Goal: Information Seeking & Learning: Learn about a topic

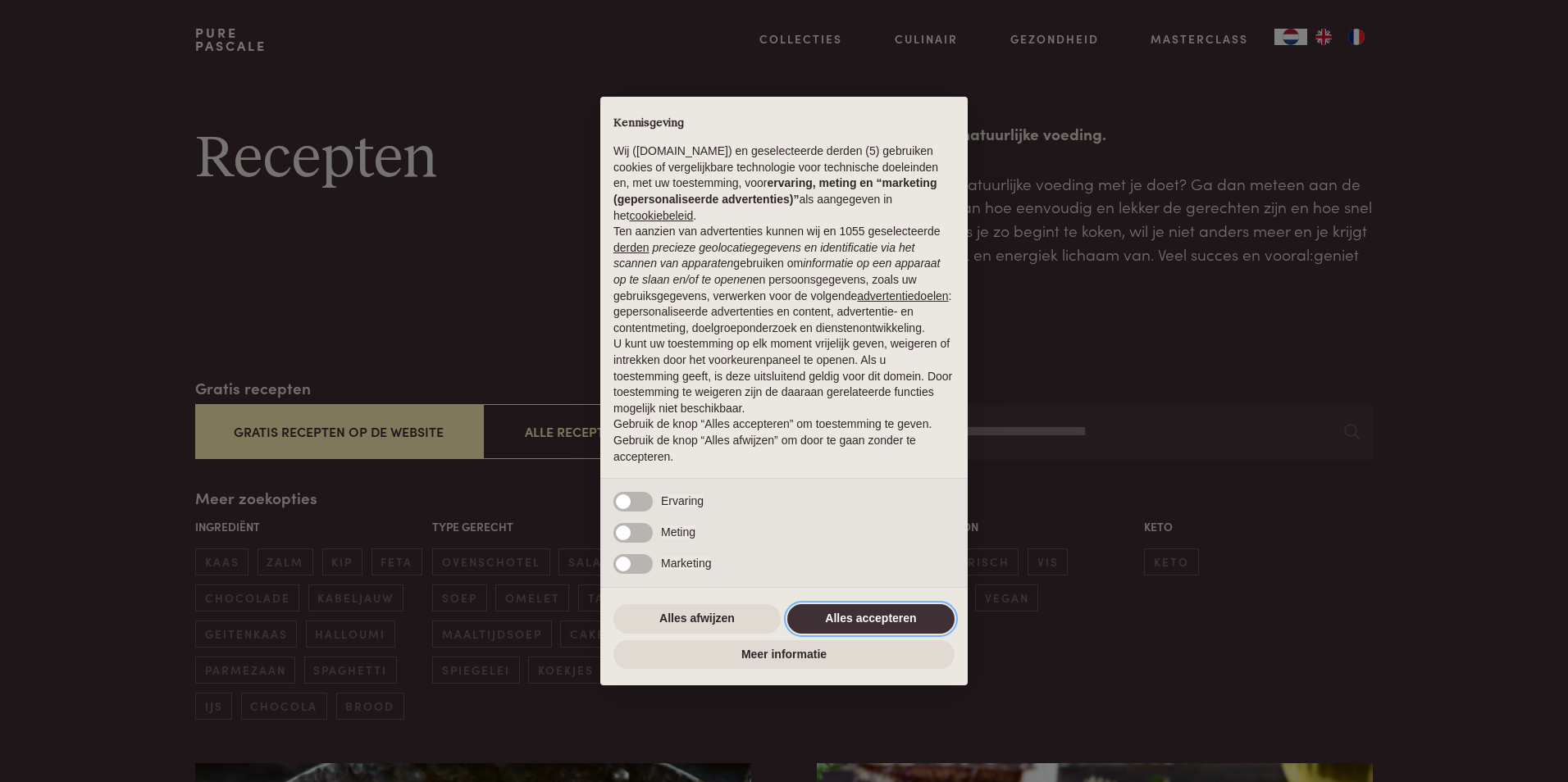
click at [819, 620] on button "Alles accepteren" at bounding box center [871, 619] width 168 height 29
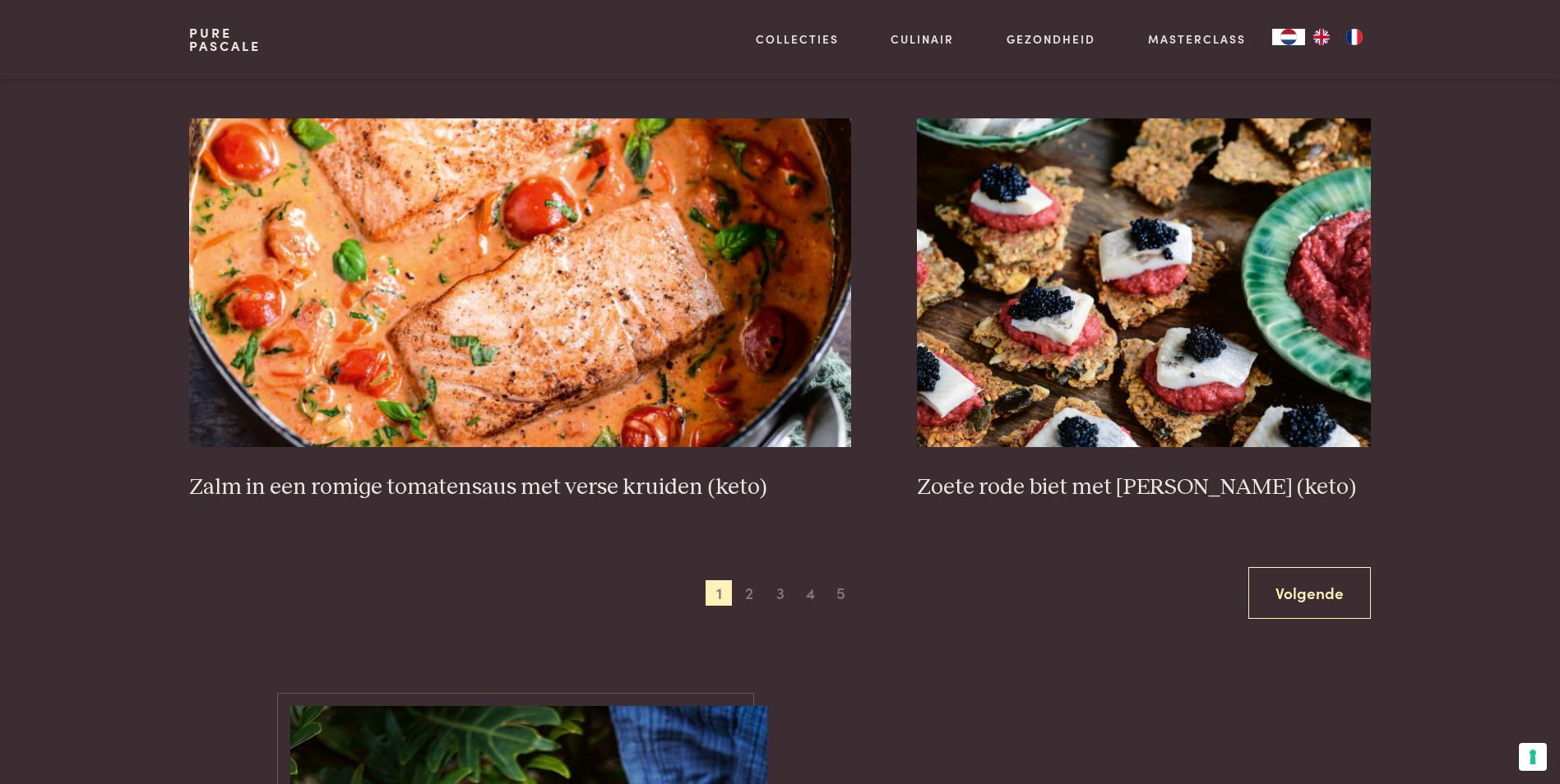
scroll to position [2959, 0]
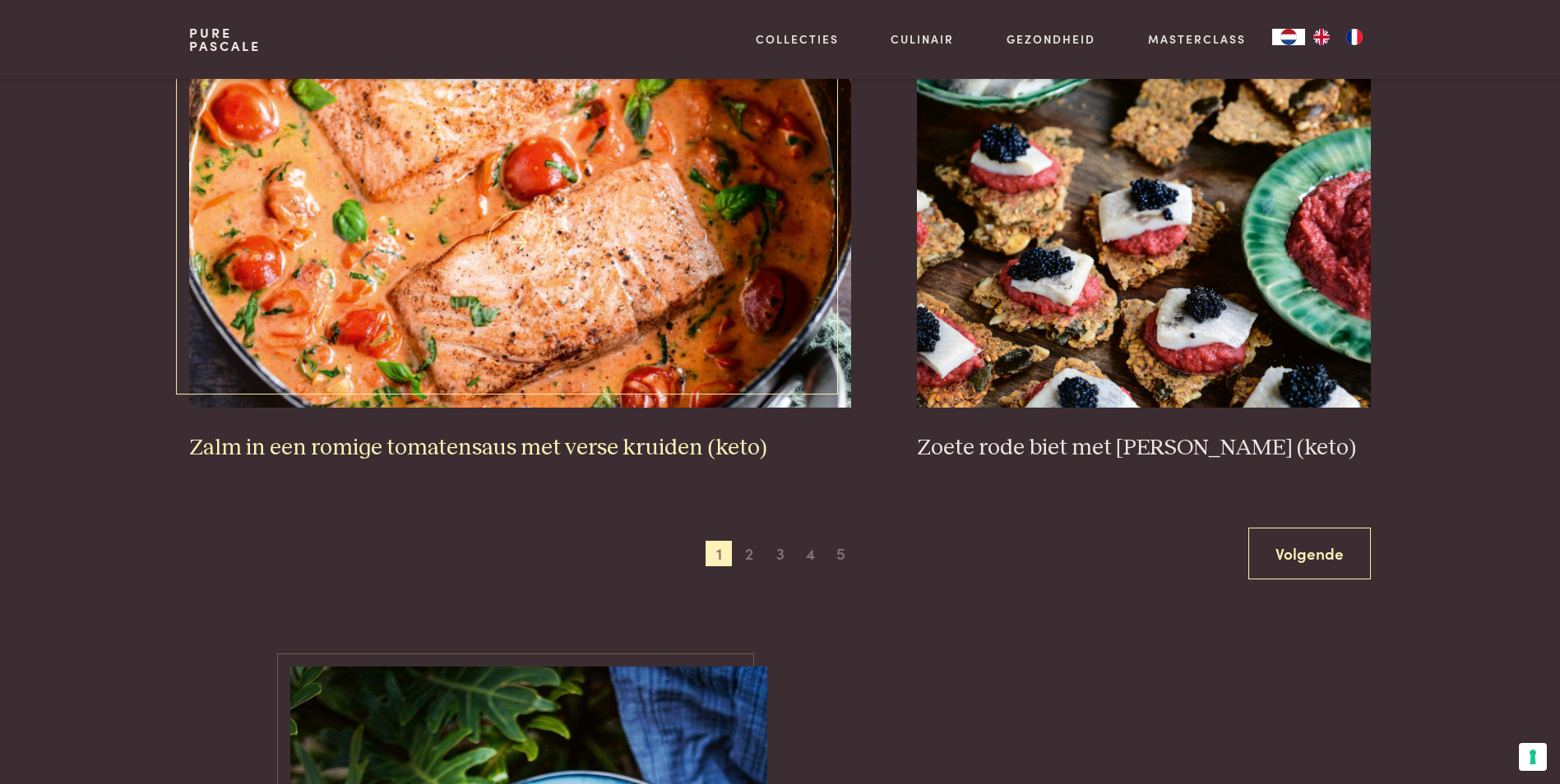
click at [589, 256] on img at bounding box center [520, 244] width 662 height 329
click at [1292, 545] on link "Volgende" at bounding box center [1309, 553] width 122 height 52
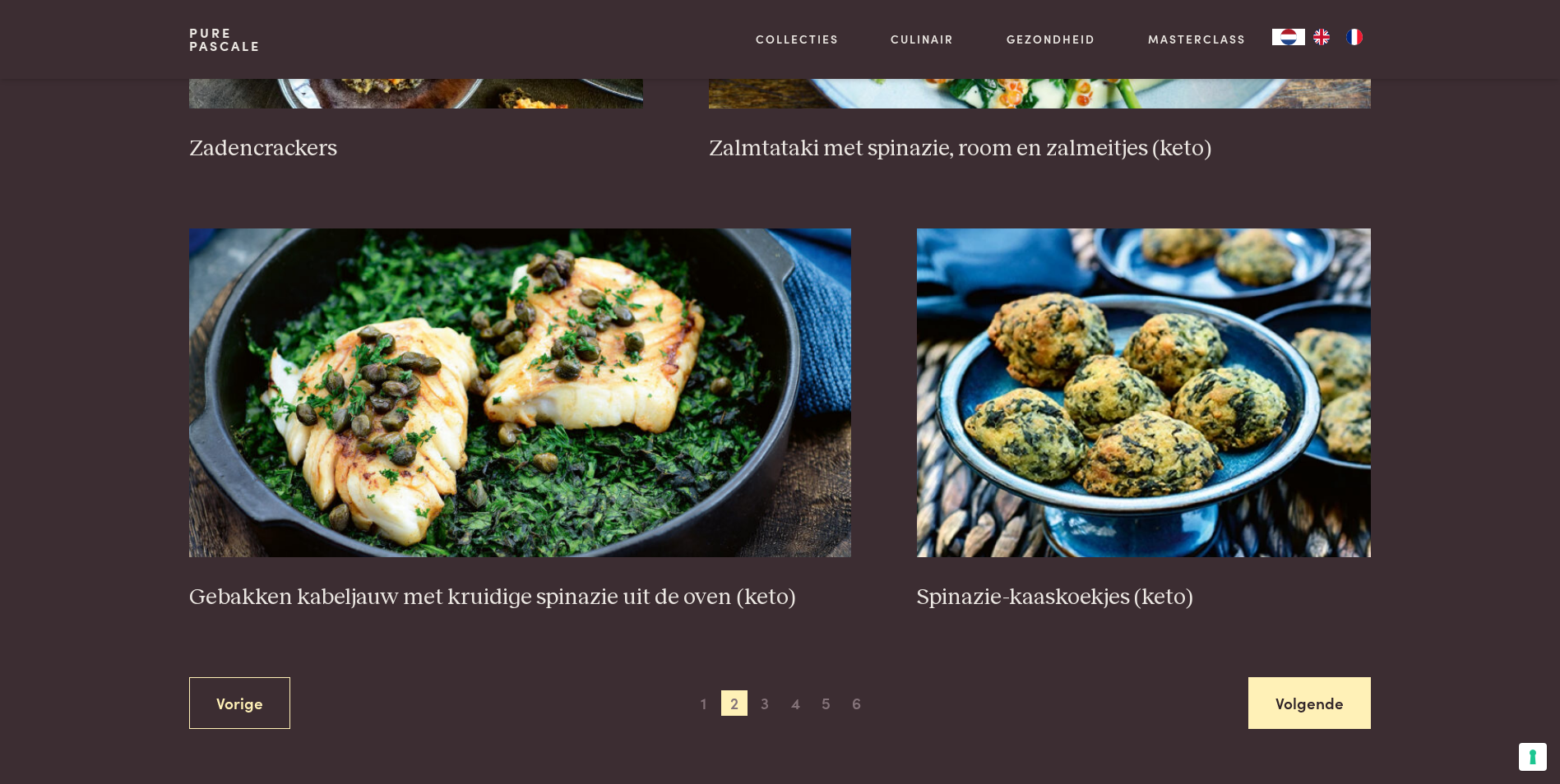
scroll to position [2843, 0]
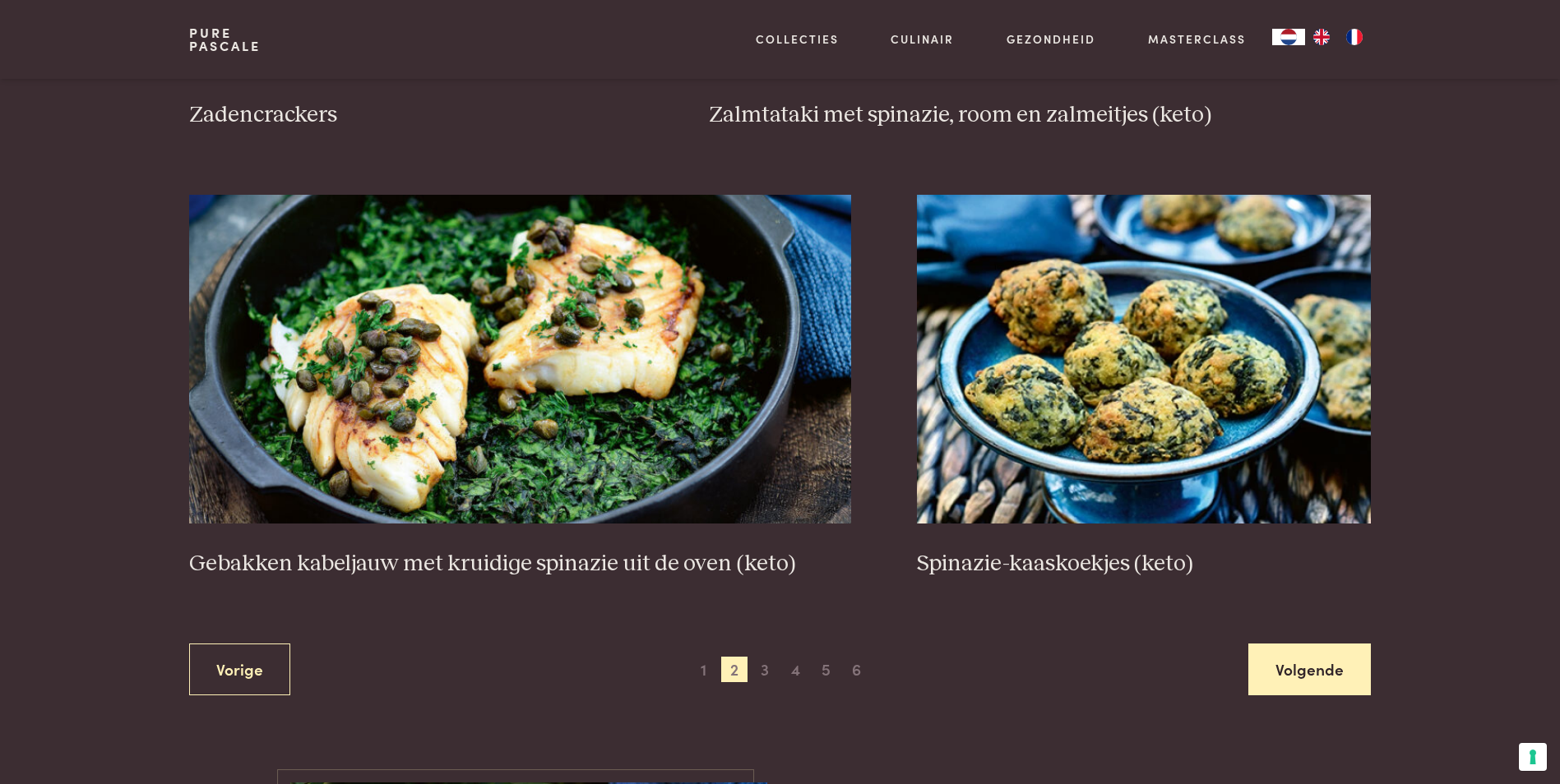
click at [1359, 678] on link "Volgende" at bounding box center [1309, 669] width 122 height 52
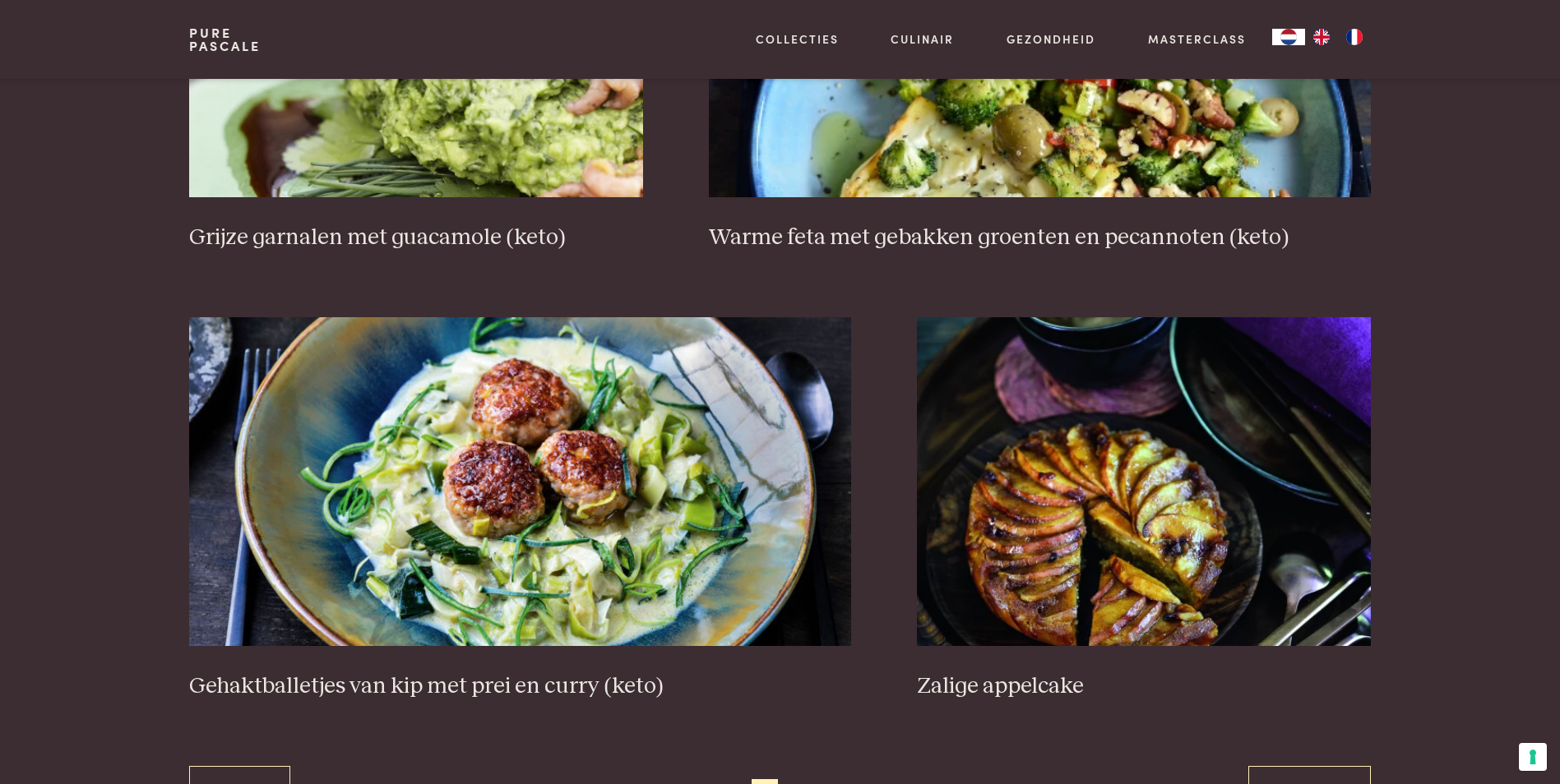
scroll to position [2925, 0]
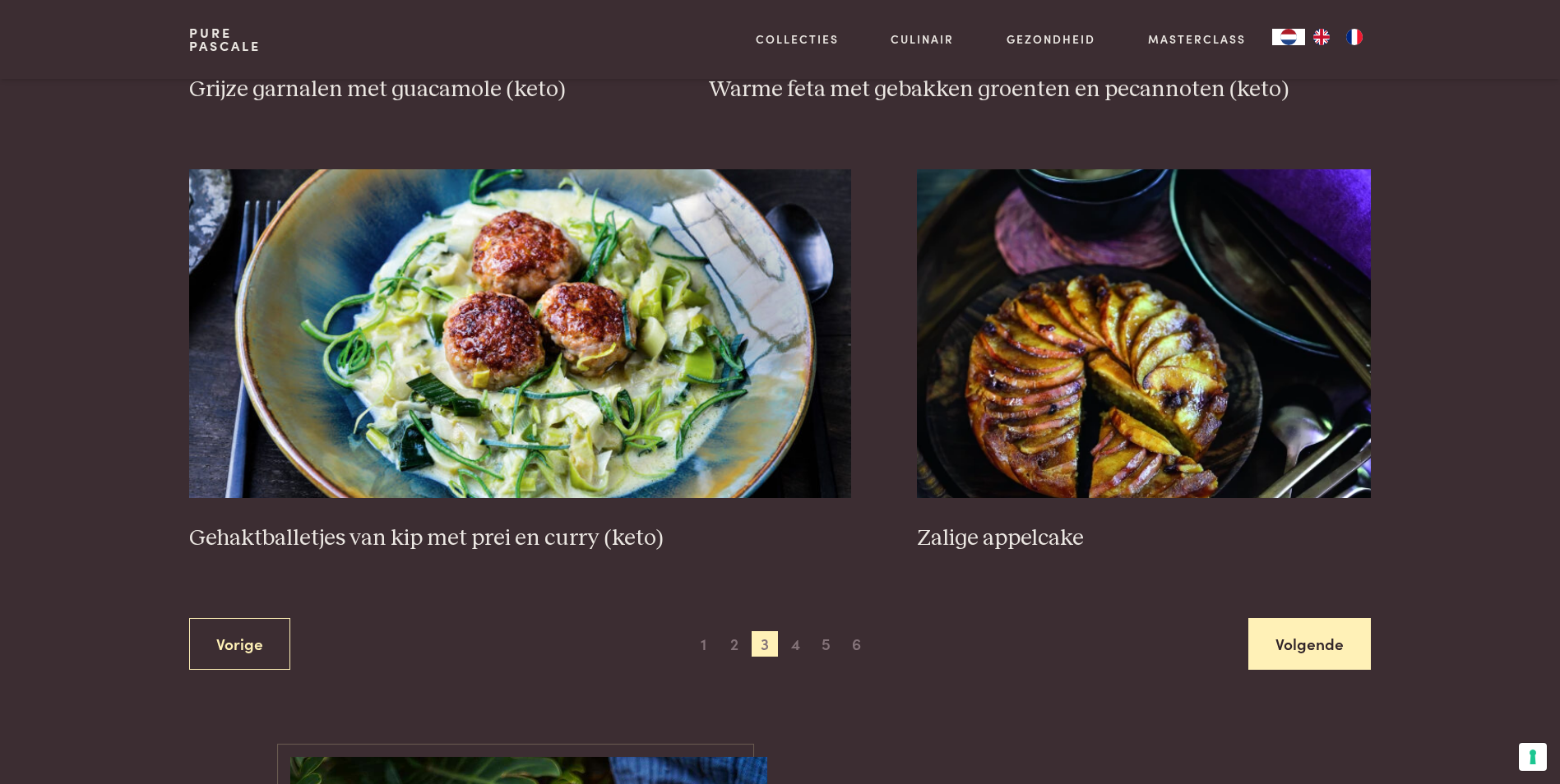
click at [1345, 641] on link "Volgende" at bounding box center [1309, 644] width 122 height 52
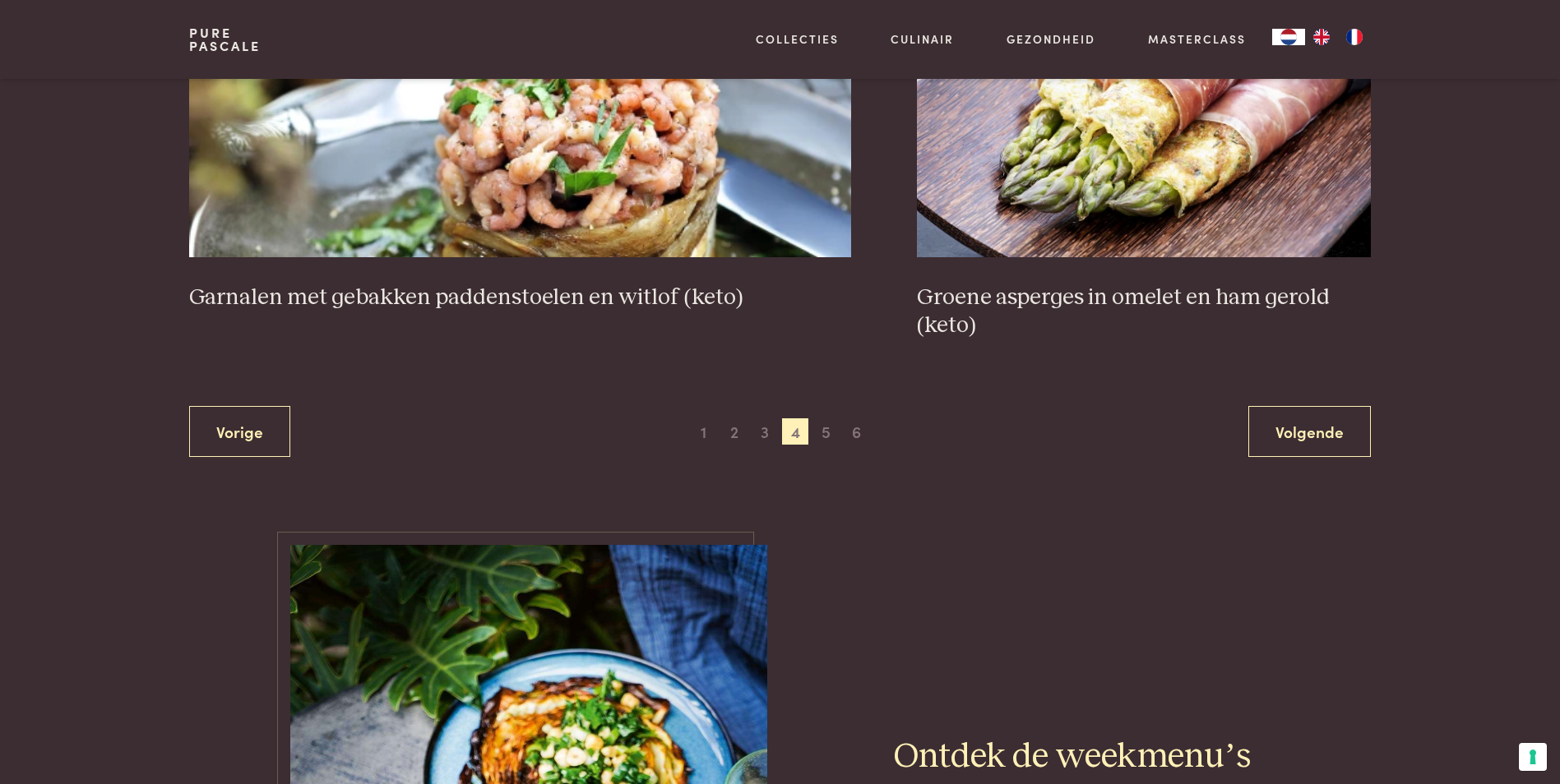
scroll to position [3254, 0]
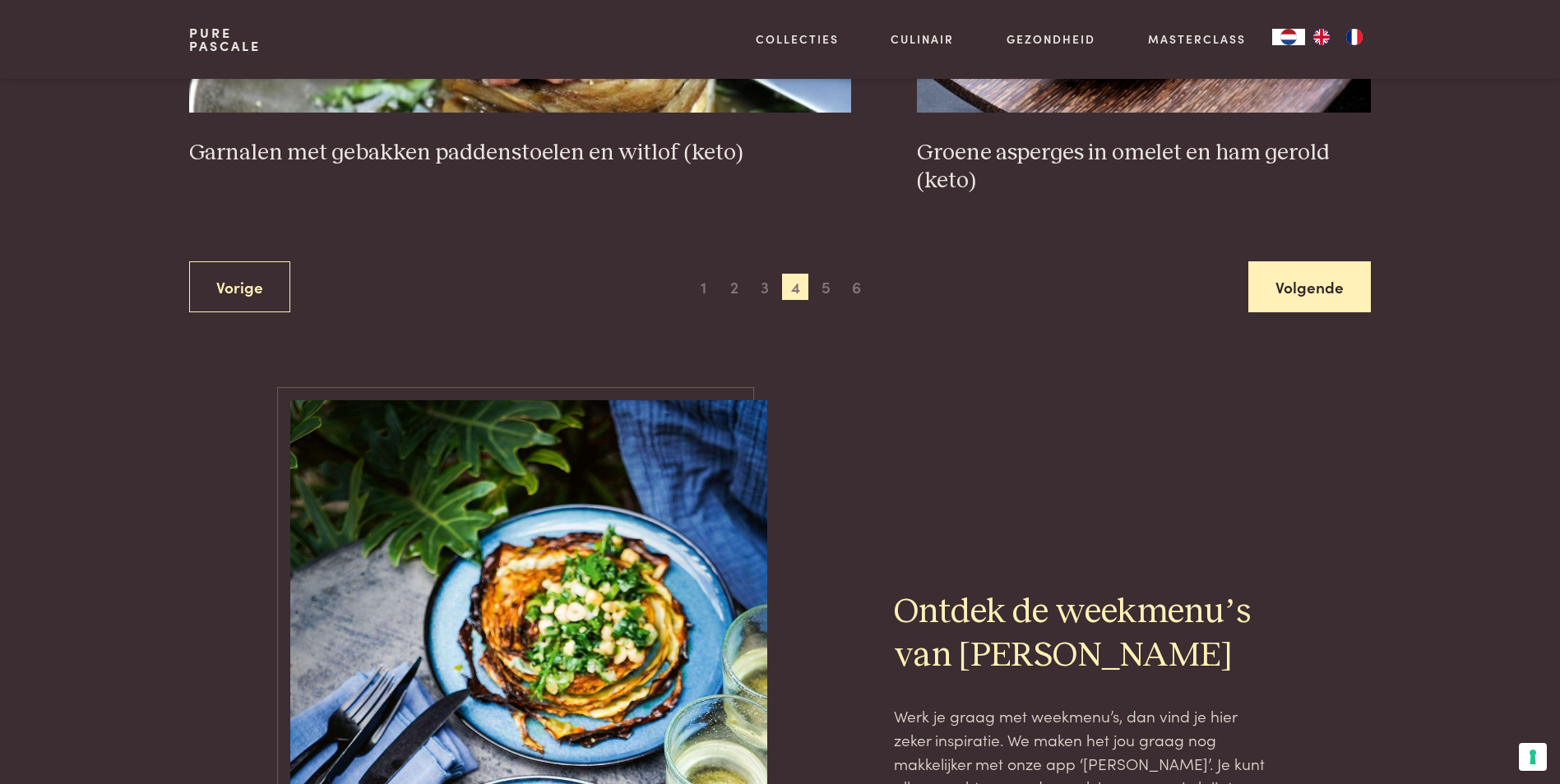
click at [1304, 282] on link "Volgende" at bounding box center [1309, 287] width 122 height 52
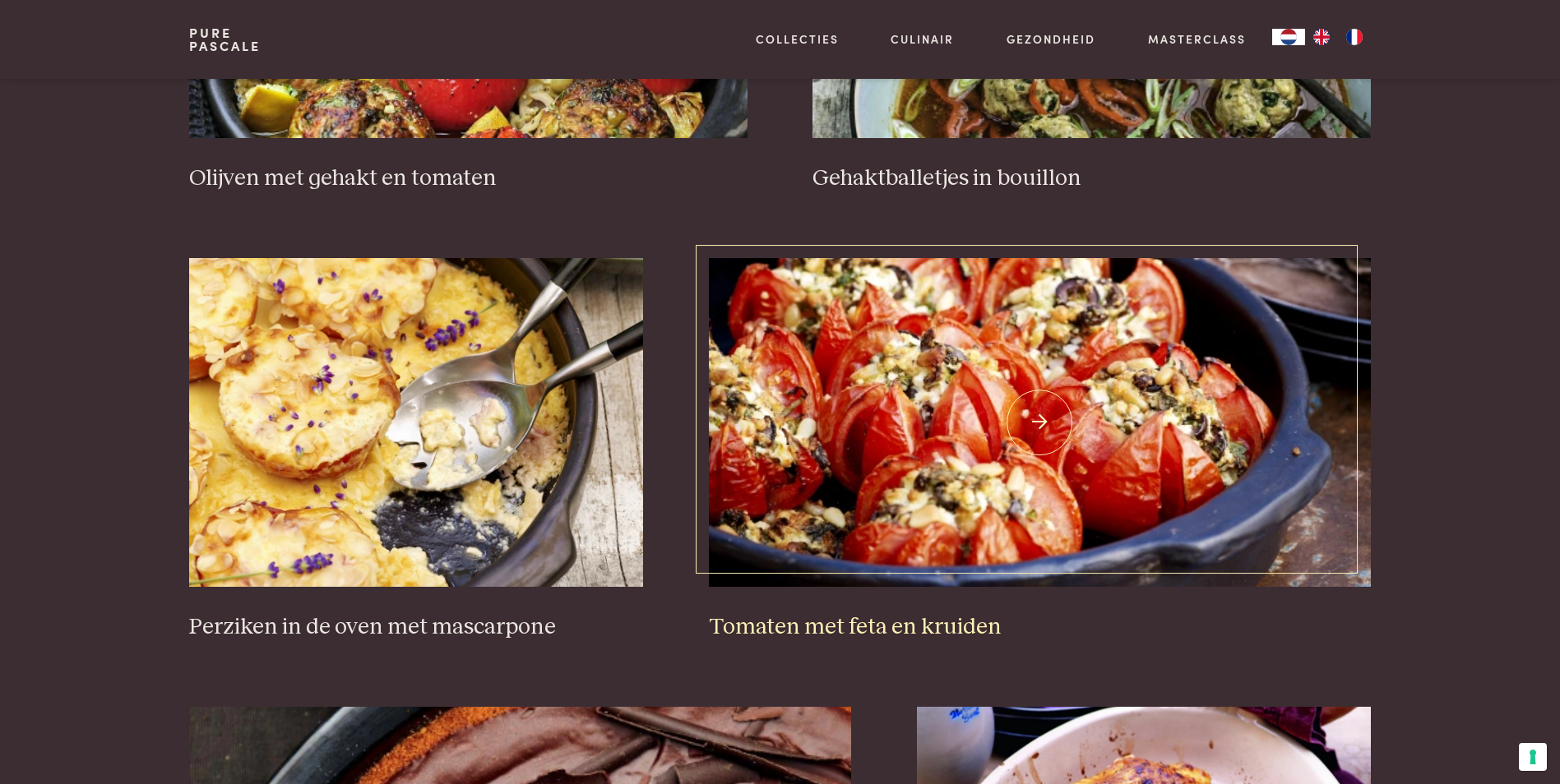
scroll to position [2514, 0]
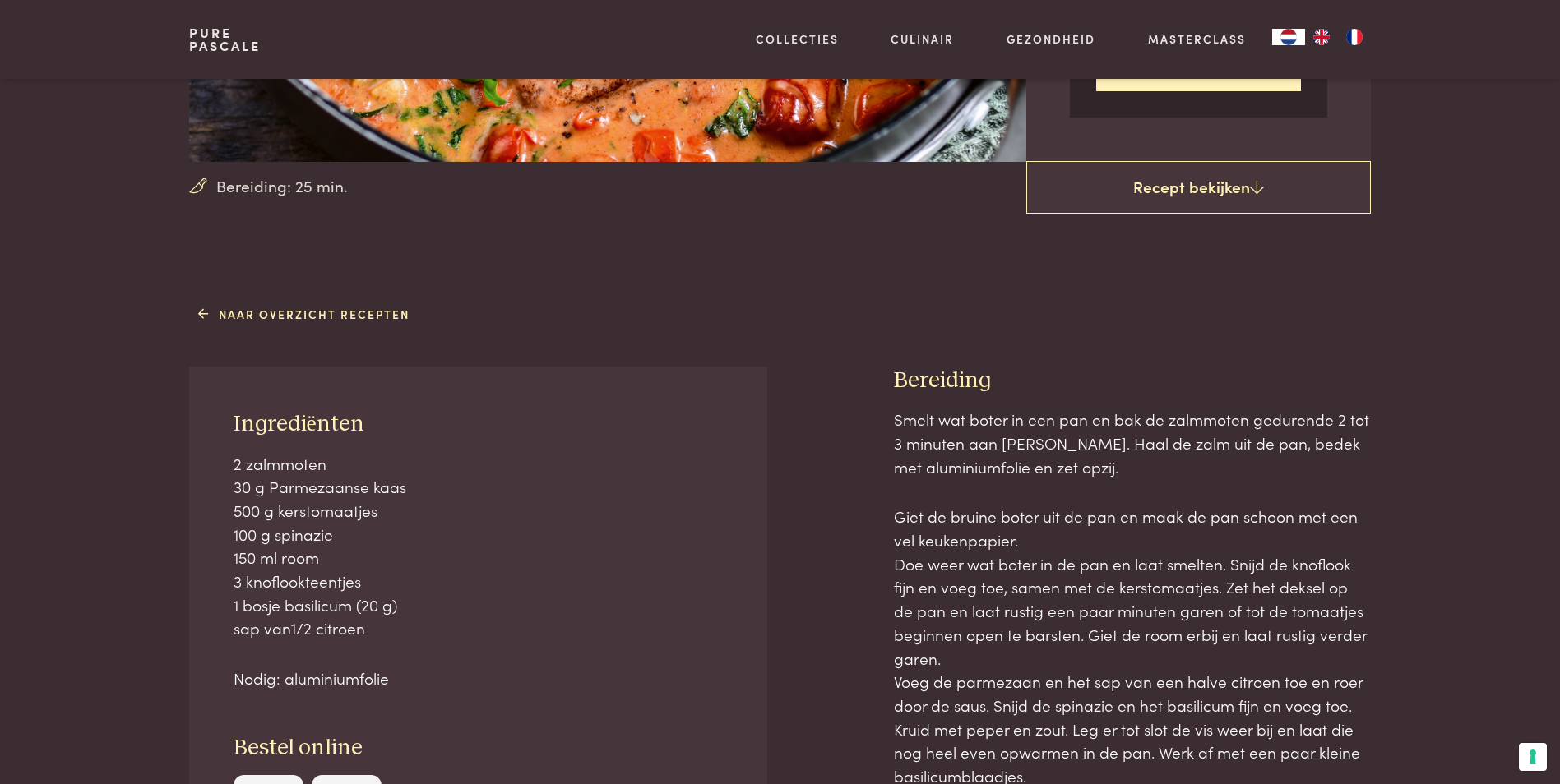
scroll to position [493, 0]
